Goal: Transaction & Acquisition: Purchase product/service

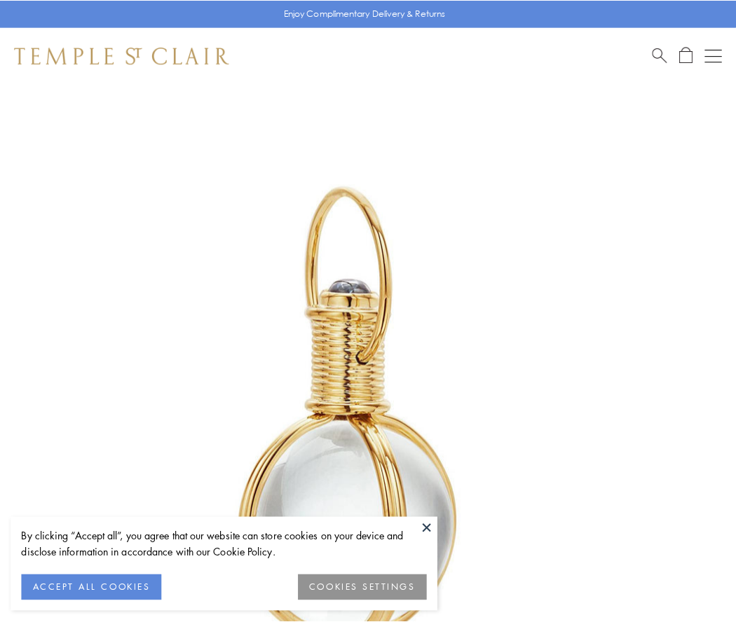
scroll to position [366, 0]
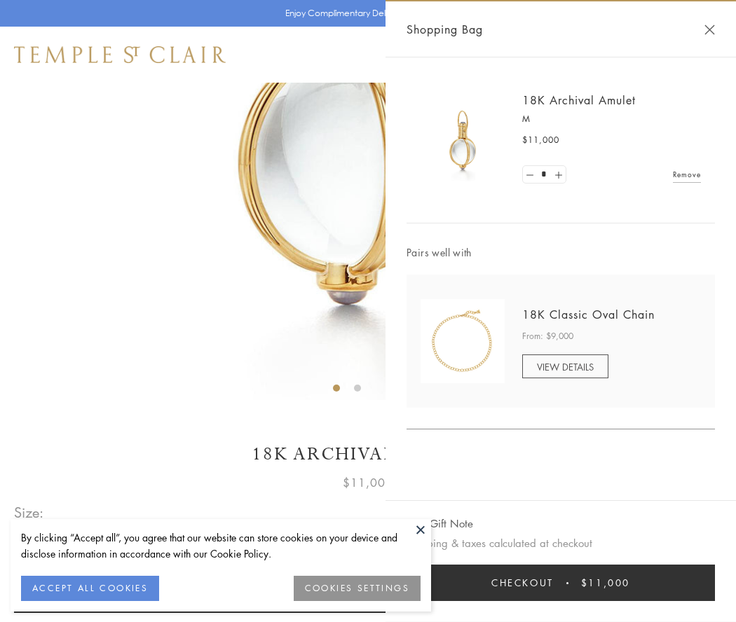
click at [561, 583] on button "Checkout $11,000" at bounding box center [560, 583] width 308 height 36
